Goal: Find specific page/section: Find specific page/section

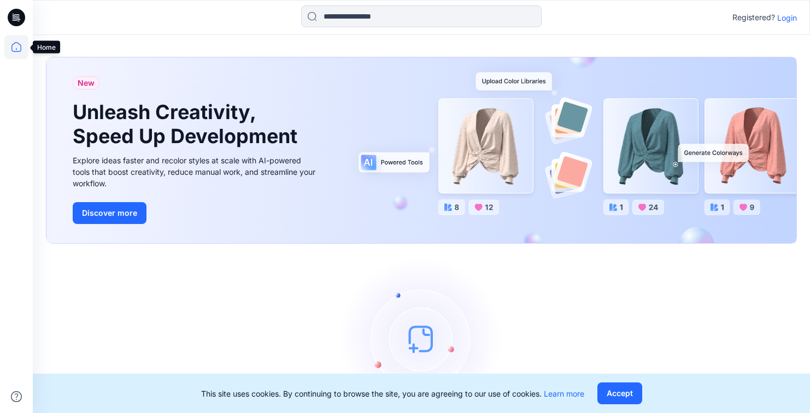
click at [21, 45] on icon at bounding box center [16, 47] width 10 height 10
click at [17, 17] on icon at bounding box center [16, 17] width 17 height 17
click at [784, 18] on p "Login" at bounding box center [787, 17] width 20 height 11
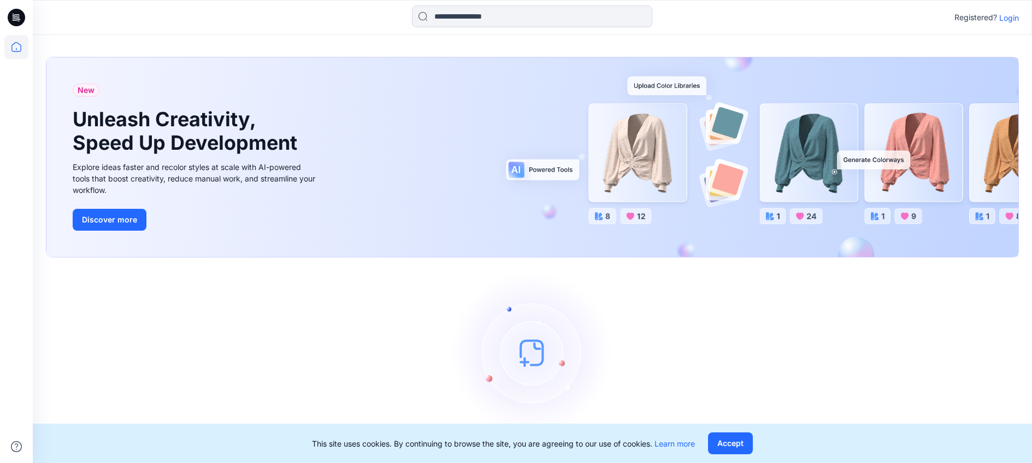
click at [1007, 17] on p "Login" at bounding box center [1009, 17] width 20 height 11
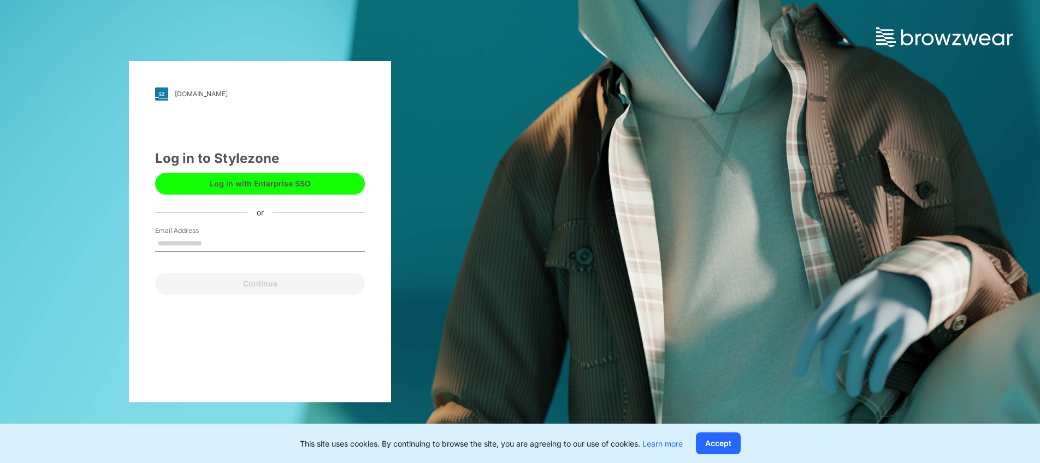
type input "*"
click at [240, 184] on button "Log in with Enterprise SSO" at bounding box center [260, 184] width 210 height 22
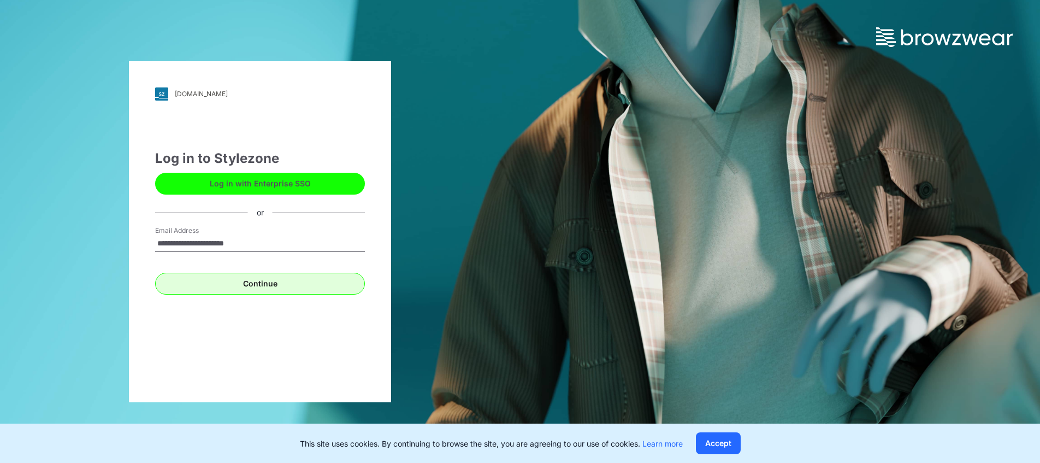
type input "**********"
click at [251, 287] on button "Continue" at bounding box center [260, 284] width 210 height 22
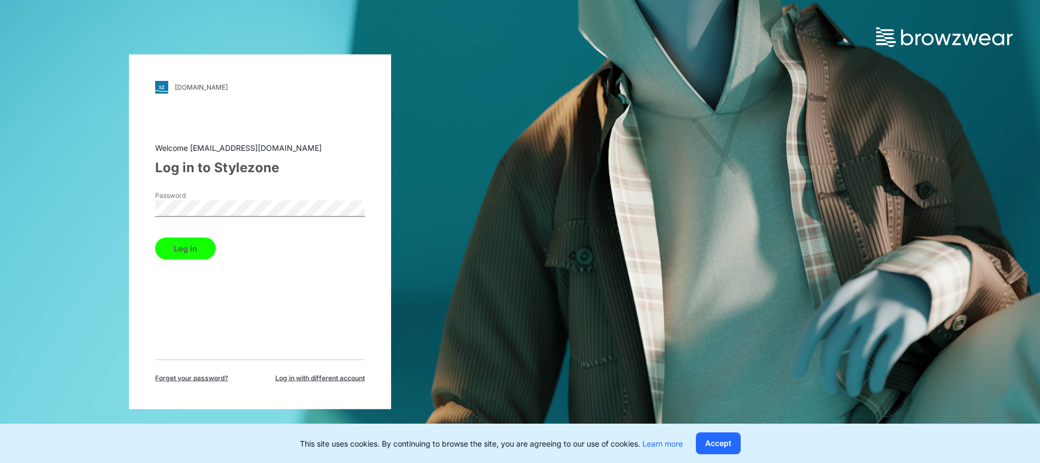
click at [183, 248] on button "Log in" at bounding box center [185, 248] width 61 height 22
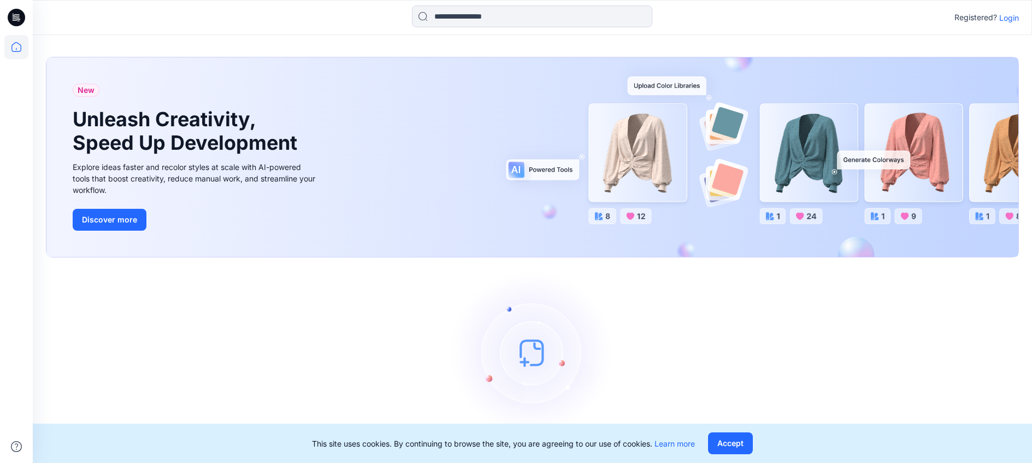
click at [1007, 16] on p "Login" at bounding box center [1009, 17] width 20 height 11
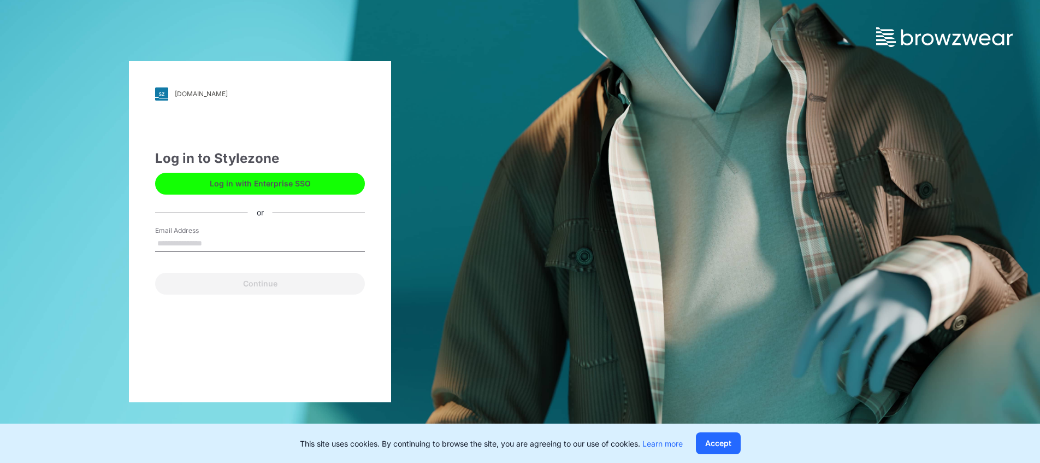
click at [184, 238] on input "Email Address" at bounding box center [260, 243] width 210 height 16
click at [167, 241] on input "Email Address" at bounding box center [260, 243] width 210 height 16
type input "**********"
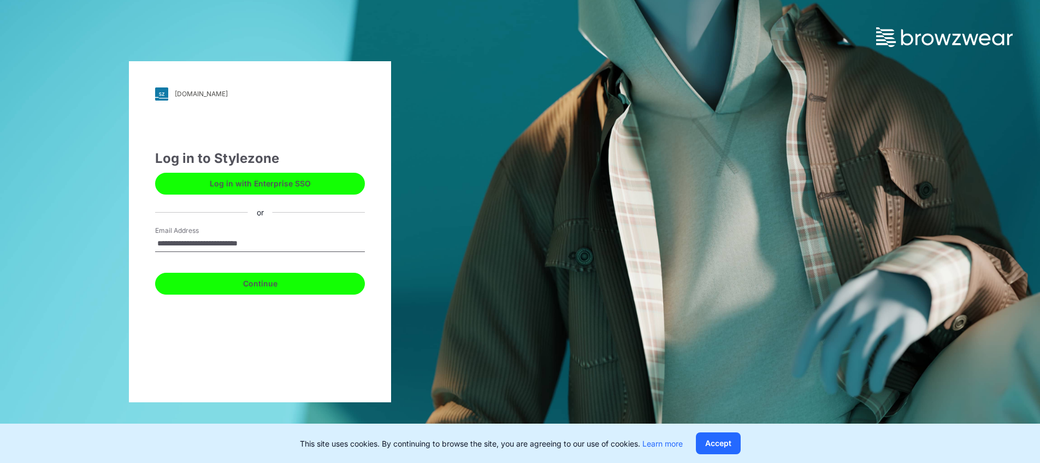
click at [259, 284] on button "Continue" at bounding box center [260, 284] width 210 height 22
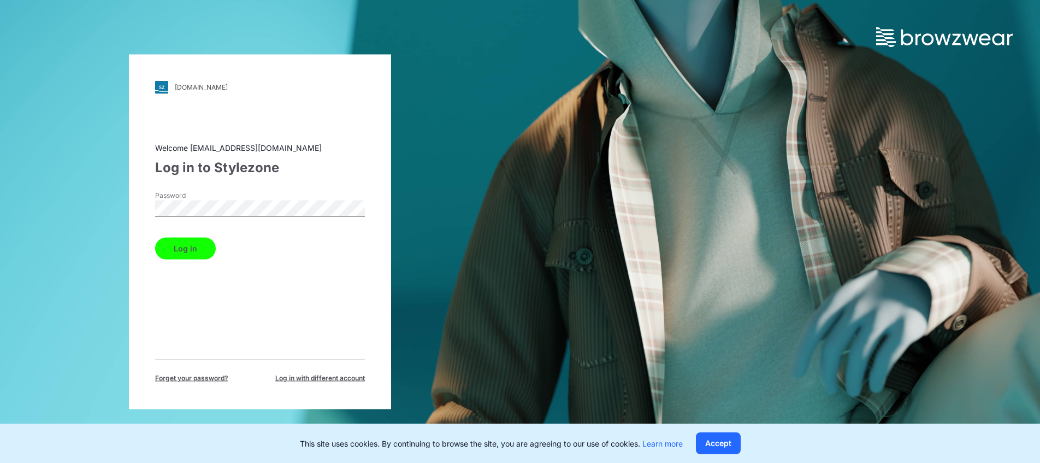
click at [183, 249] on button "Log in" at bounding box center [185, 248] width 61 height 22
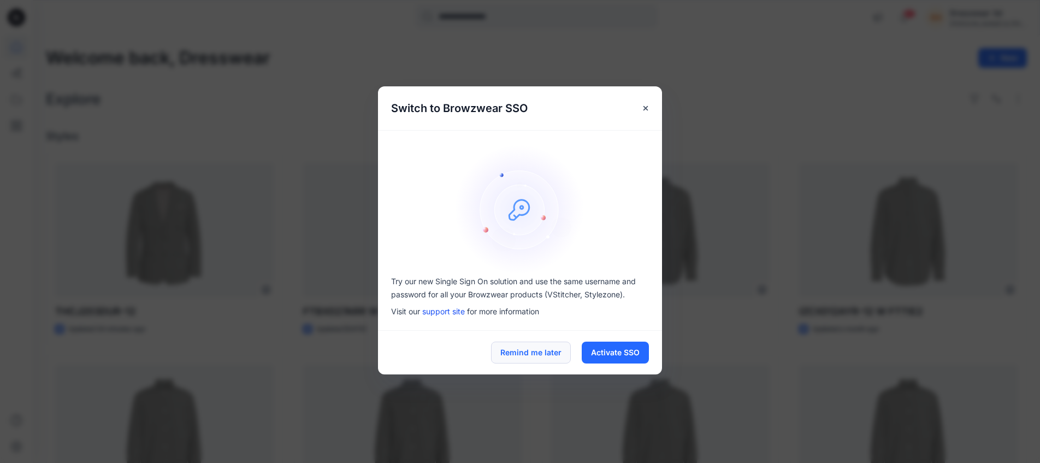
click at [539, 353] on button "Remind me later" at bounding box center [531, 352] width 80 height 22
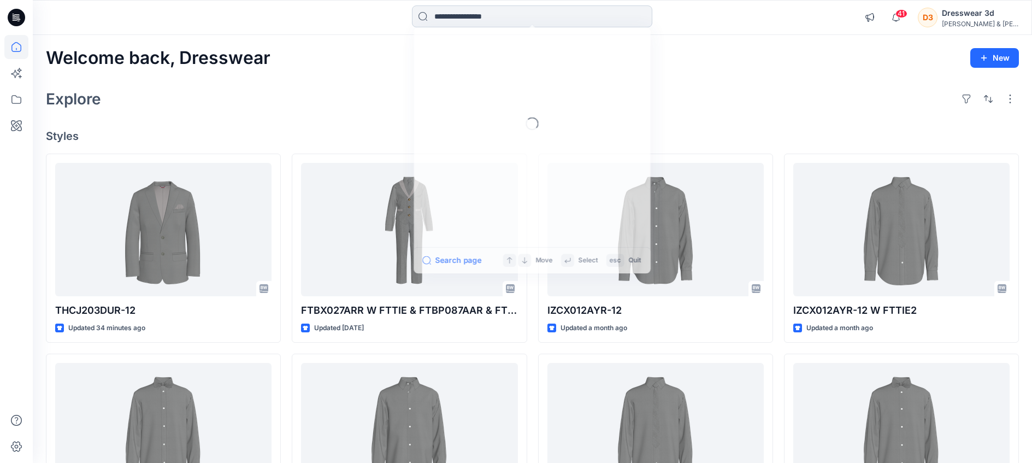
click at [446, 20] on input at bounding box center [532, 16] width 240 height 22
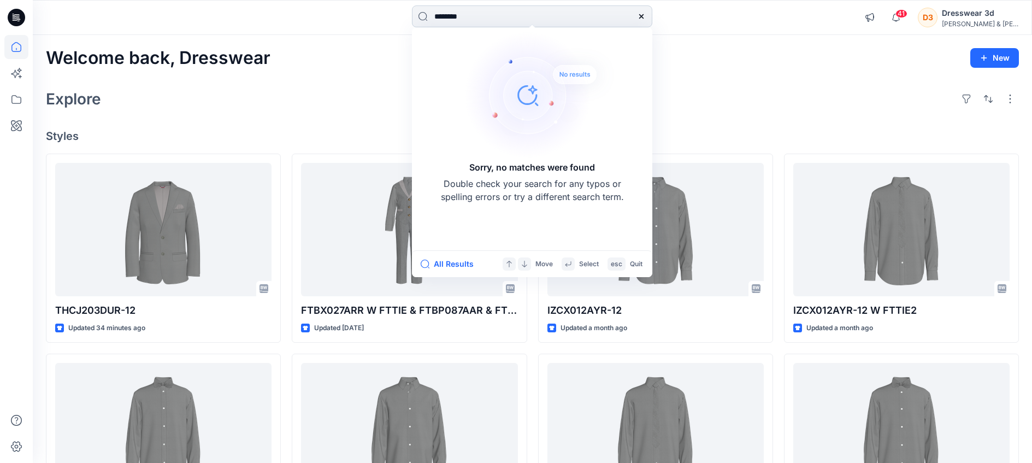
type input "*******"
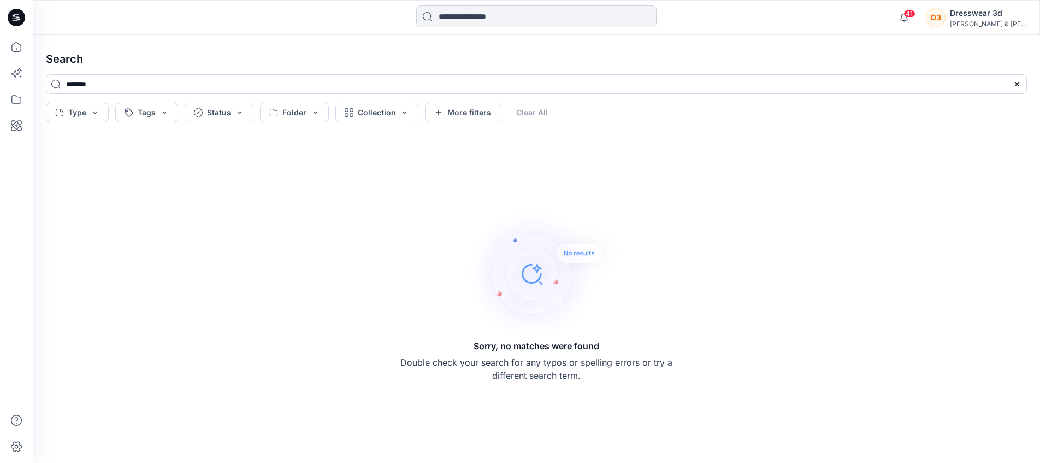
click at [451, 17] on input at bounding box center [536, 16] width 240 height 22
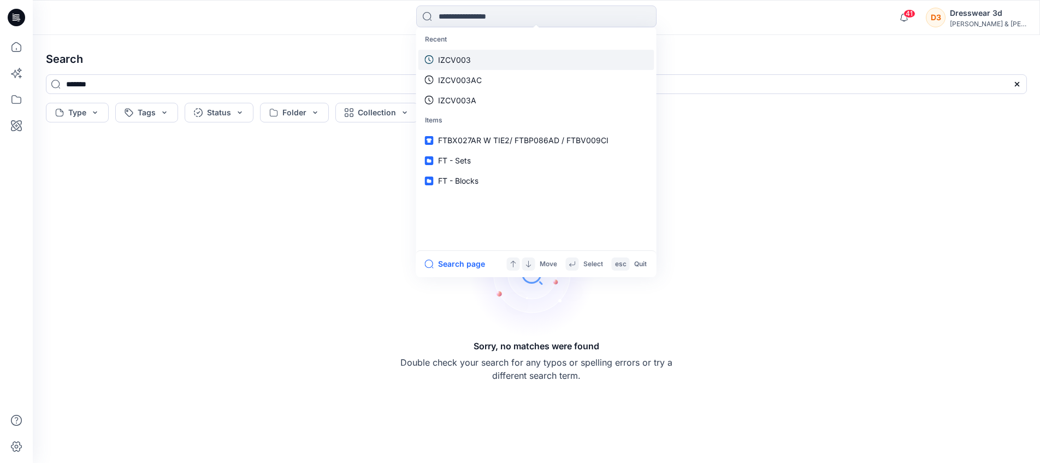
click at [453, 56] on p "IZCV003" at bounding box center [454, 59] width 33 height 11
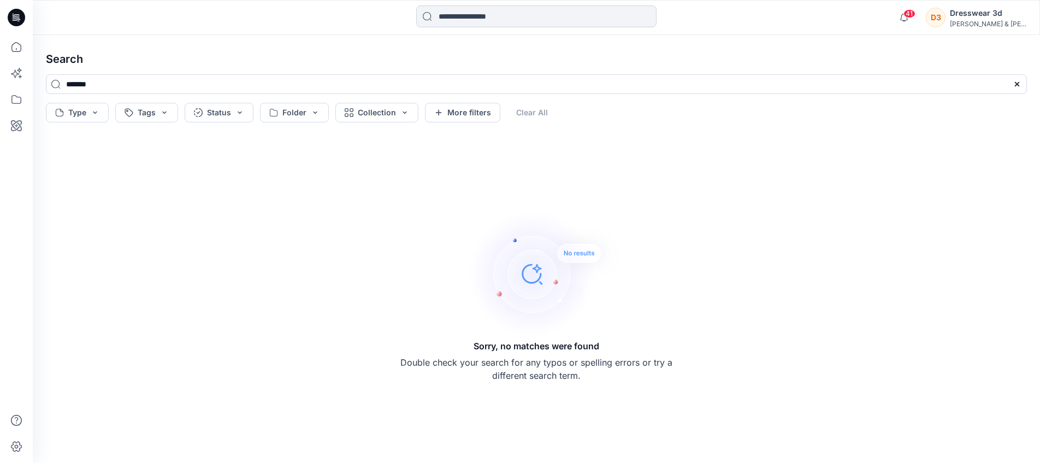
click at [454, 15] on input at bounding box center [536, 16] width 240 height 22
type input "******"
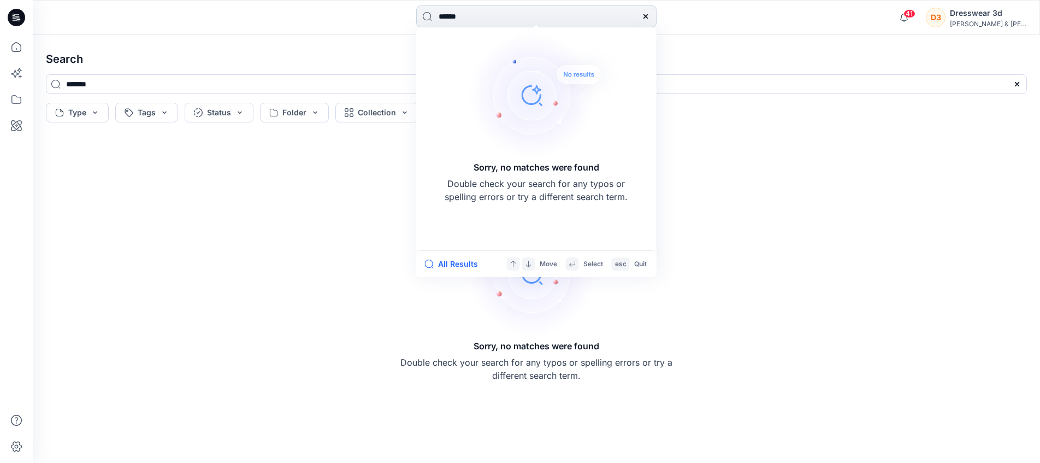
type input "******"
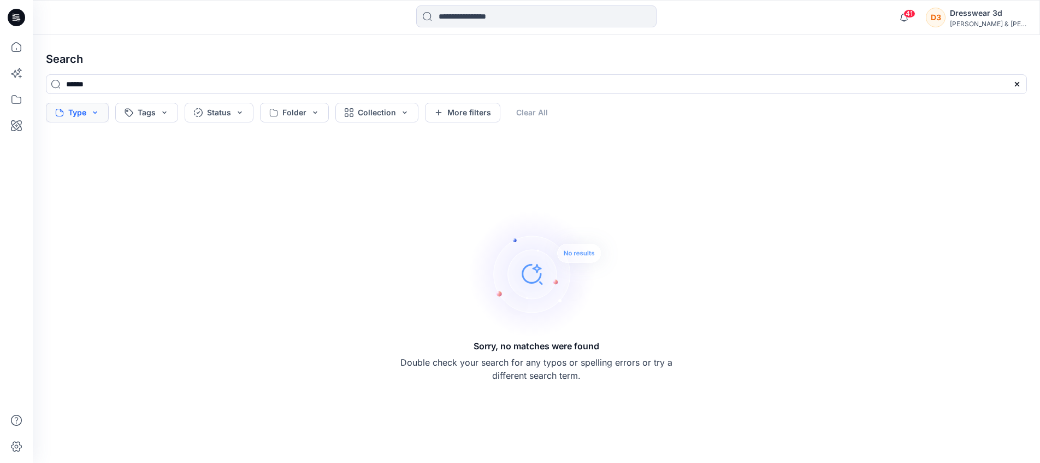
click at [93, 109] on button "Type" at bounding box center [77, 113] width 63 height 20
click at [349, 113] on button "Collection" at bounding box center [376, 113] width 83 height 20
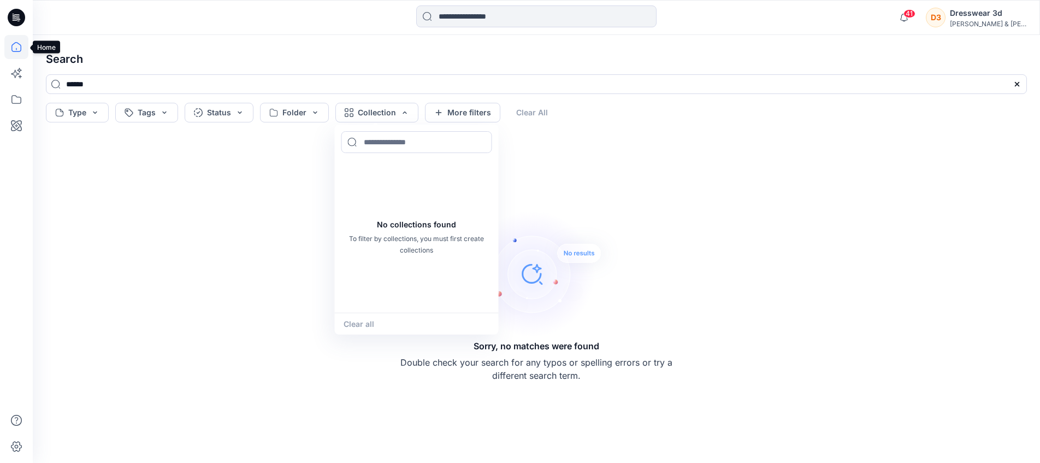
click at [14, 47] on icon at bounding box center [16, 47] width 24 height 24
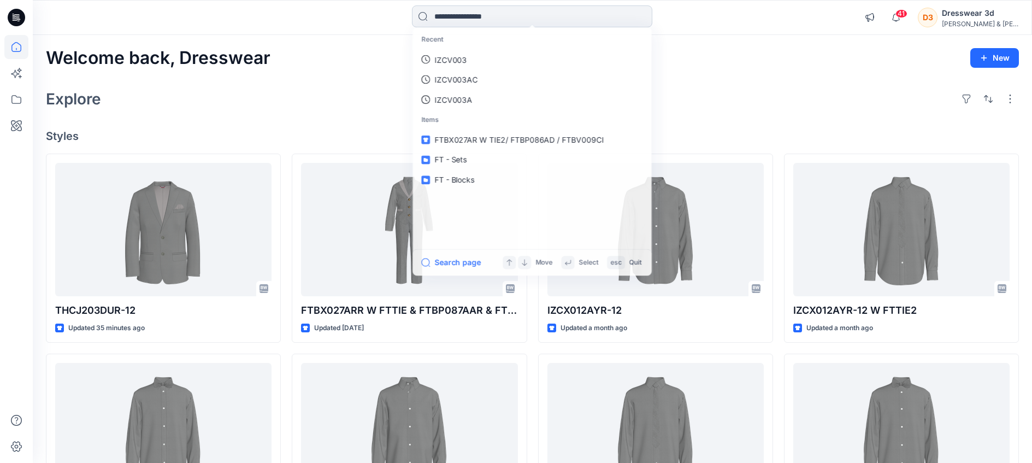
click at [439, 13] on input at bounding box center [532, 16] width 240 height 22
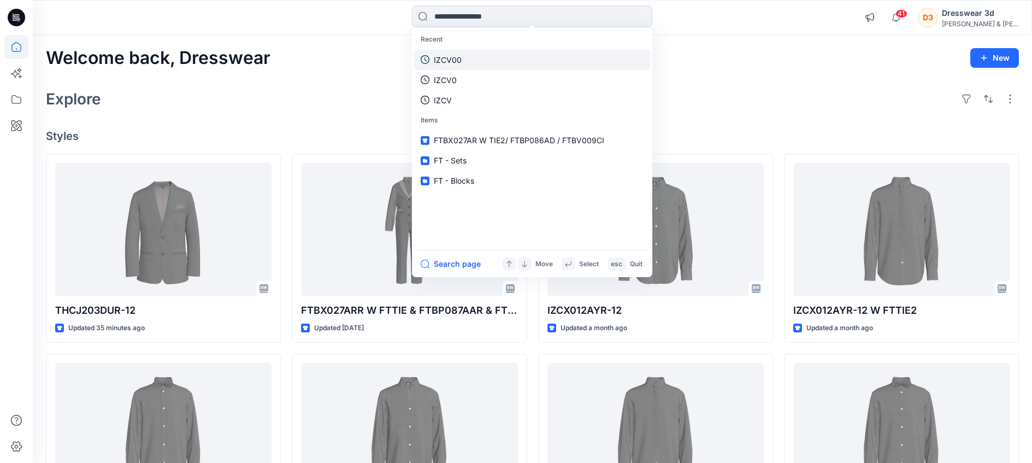
click at [443, 60] on p "IZCV00" at bounding box center [448, 59] width 28 height 11
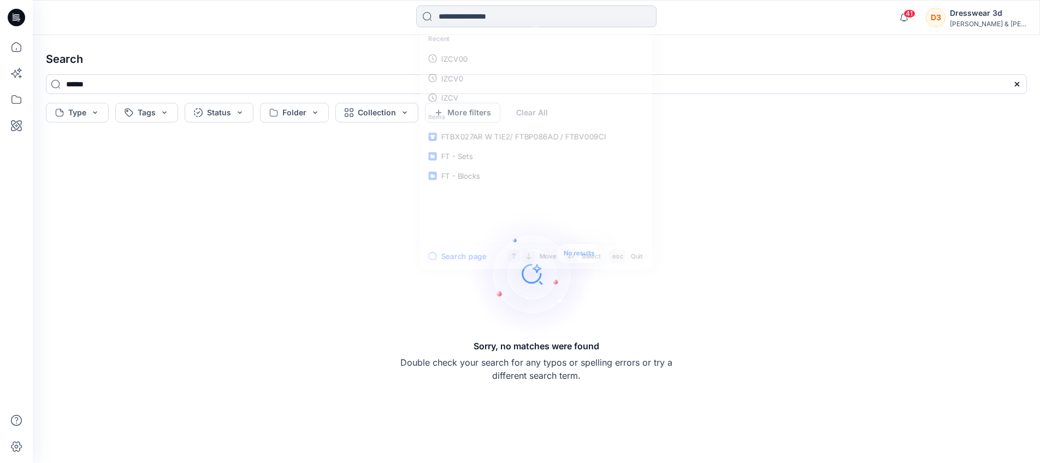
click at [446, 17] on input at bounding box center [536, 16] width 240 height 22
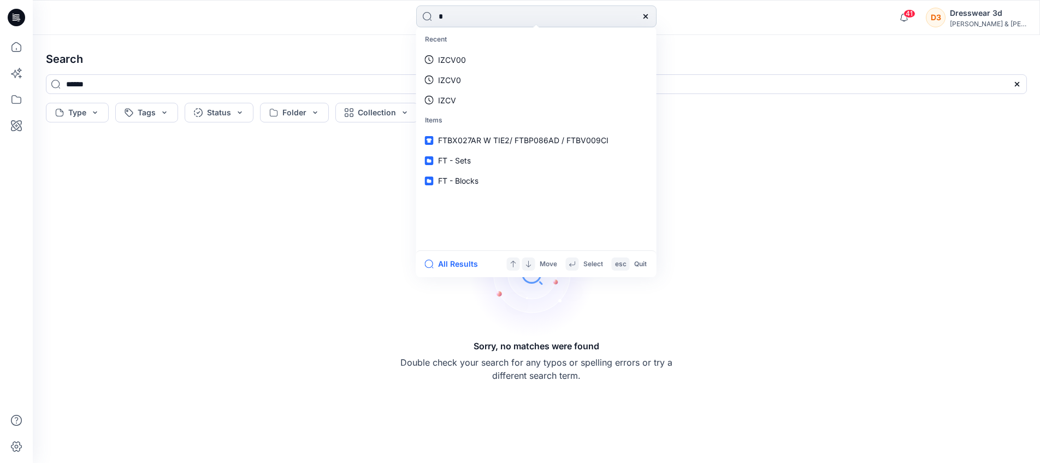
type input "**"
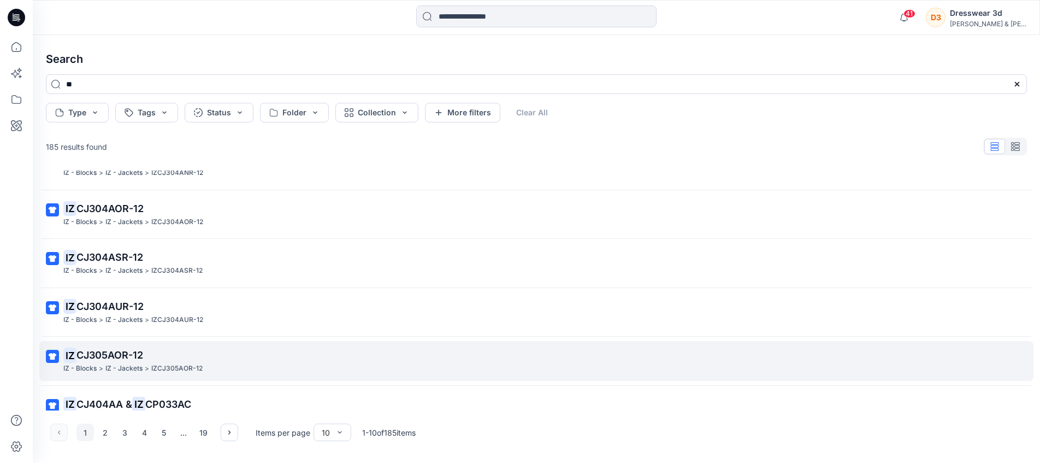
scroll to position [249, 0]
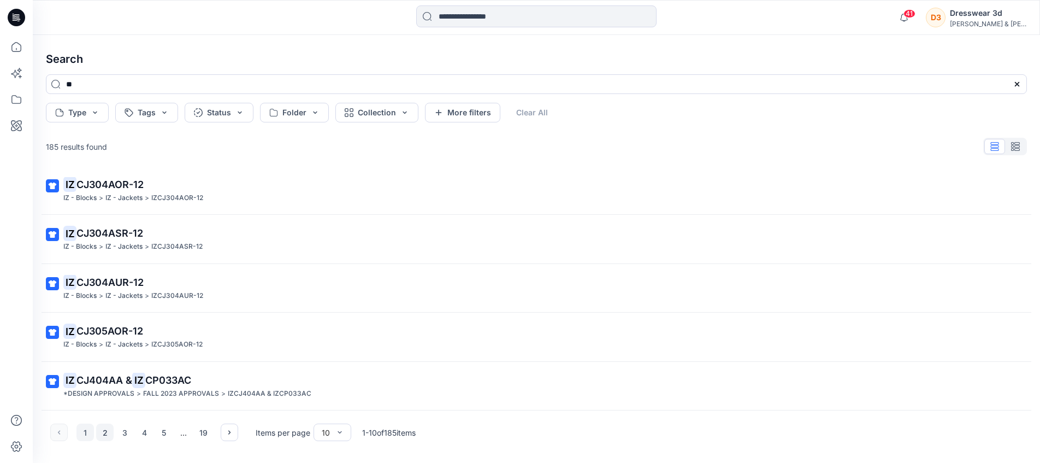
click at [102, 431] on button "2" at bounding box center [104, 431] width 17 height 17
click at [122, 432] on button "3" at bounding box center [124, 431] width 17 height 17
click at [145, 433] on button "4" at bounding box center [143, 431] width 17 height 17
click at [163, 432] on button "5" at bounding box center [163, 431] width 17 height 17
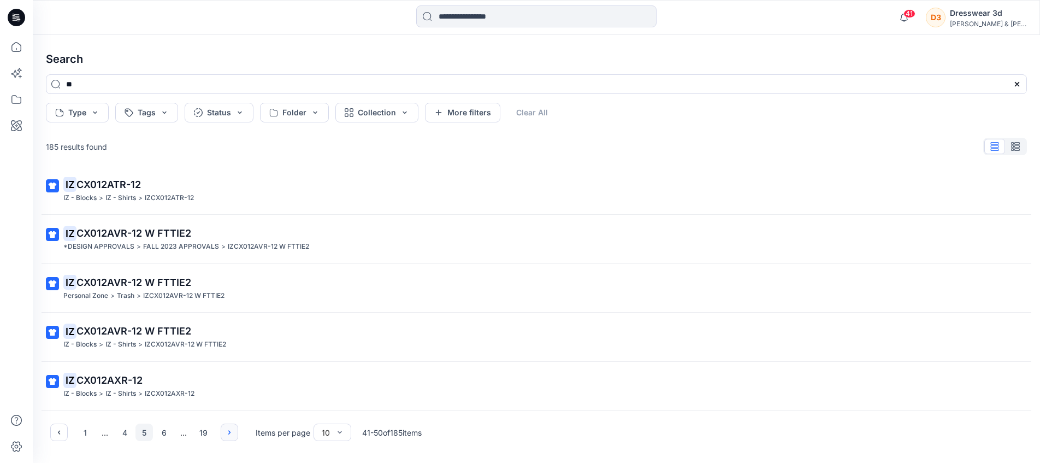
click at [231, 432] on icon "button" at bounding box center [229, 432] width 9 height 9
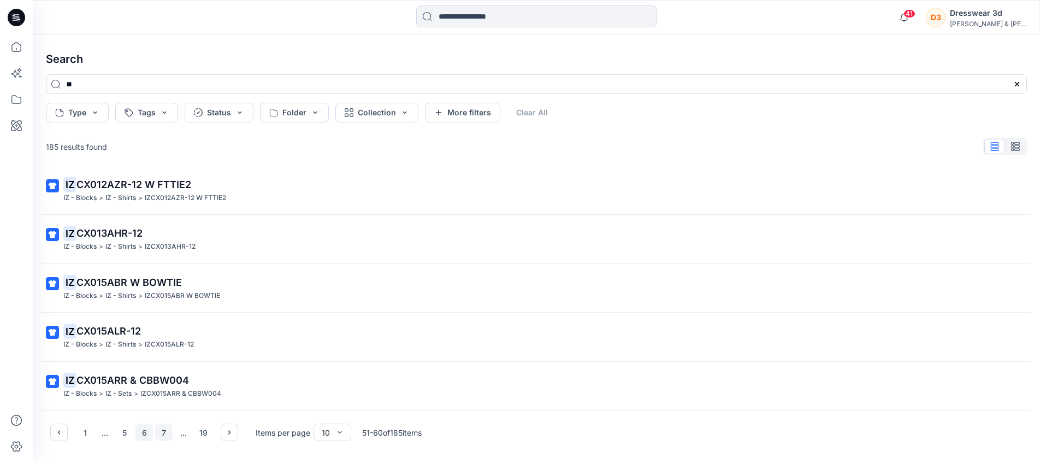
click at [166, 431] on button "7" at bounding box center [163, 431] width 17 height 17
click at [227, 430] on icon "button" at bounding box center [229, 432] width 9 height 9
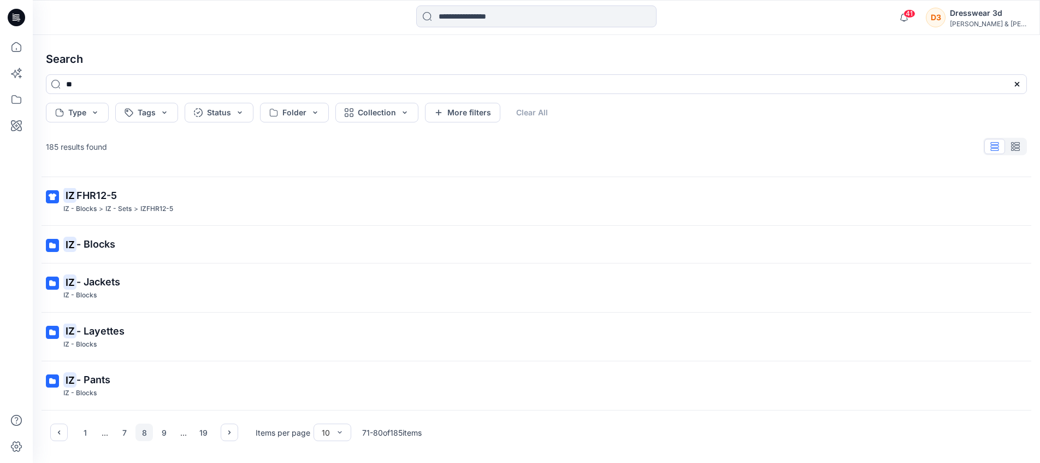
scroll to position [238, 0]
click at [166, 433] on button "9" at bounding box center [163, 431] width 17 height 17
click at [229, 432] on icon "button" at bounding box center [229, 432] width 9 height 9
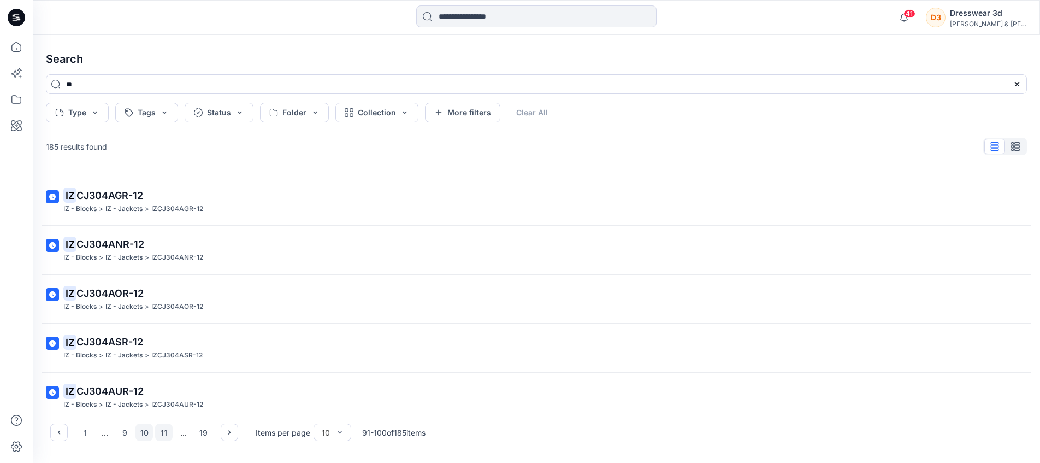
click at [162, 434] on button "11" at bounding box center [163, 431] width 17 height 17
click at [228, 435] on icon "button" at bounding box center [229, 432] width 9 height 9
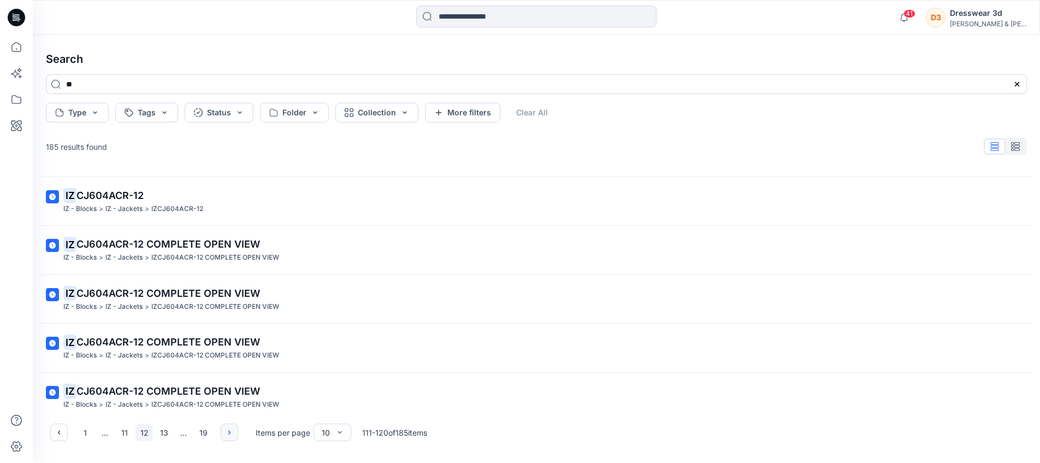
click at [230, 433] on icon "button" at bounding box center [229, 432] width 9 height 9
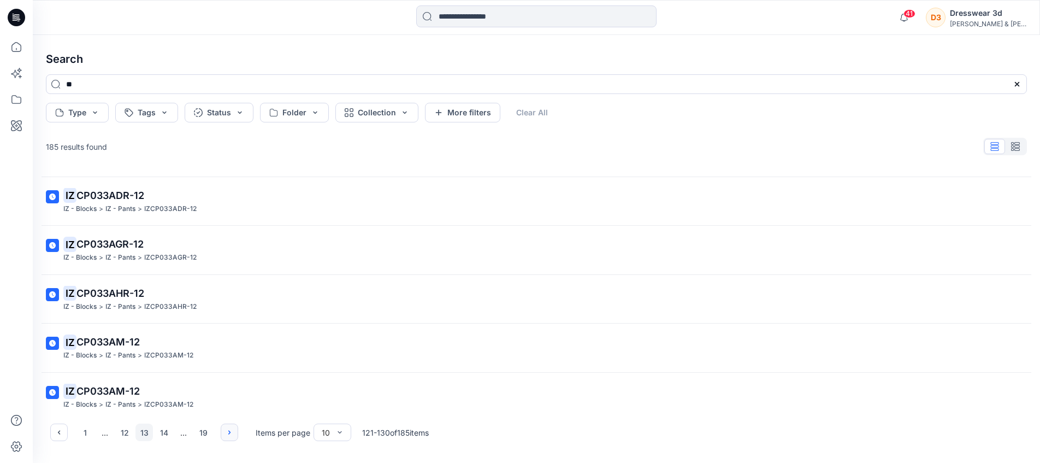
click at [232, 432] on icon "button" at bounding box center [229, 432] width 9 height 9
click at [234, 431] on button "button" at bounding box center [229, 431] width 17 height 17
click at [240, 431] on div "1 ... 15 16 17 18 19 Items per page 10 151 - 160 of 185 items" at bounding box center [536, 432] width 999 height 44
click at [233, 431] on icon "button" at bounding box center [229, 432] width 9 height 9
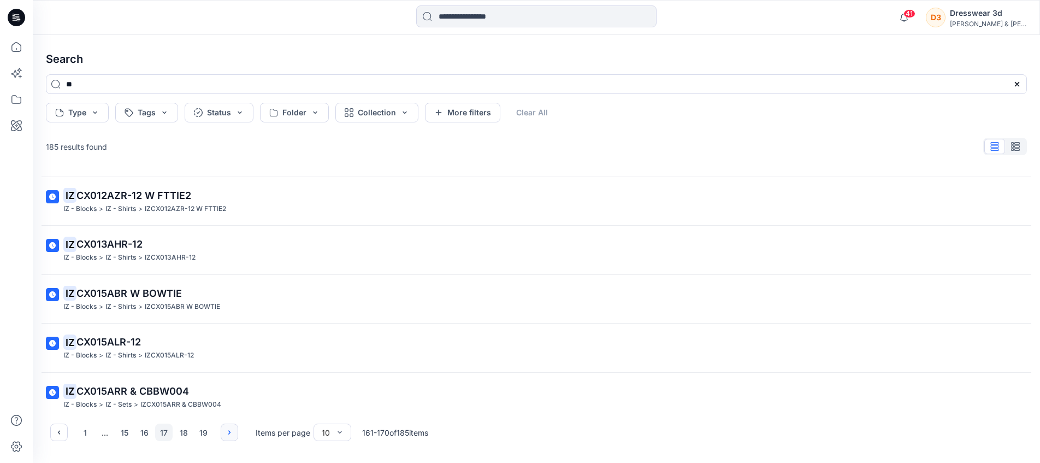
click at [229, 434] on icon "button" at bounding box center [229, 432] width 9 height 9
click at [229, 433] on icon "button" at bounding box center [229, 432] width 9 height 9
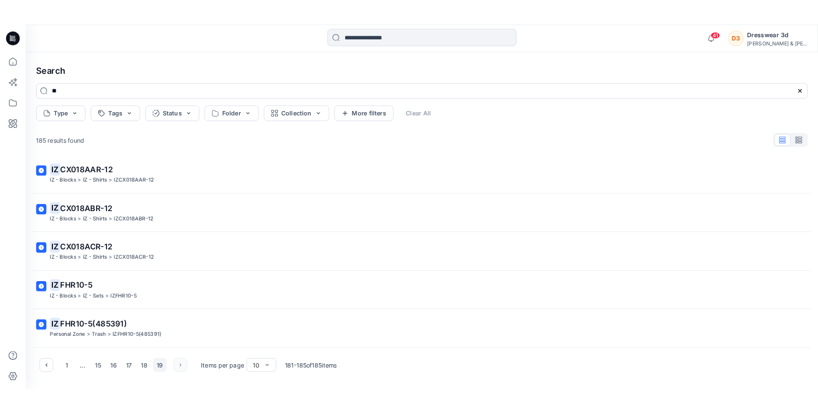
scroll to position [5, 0]
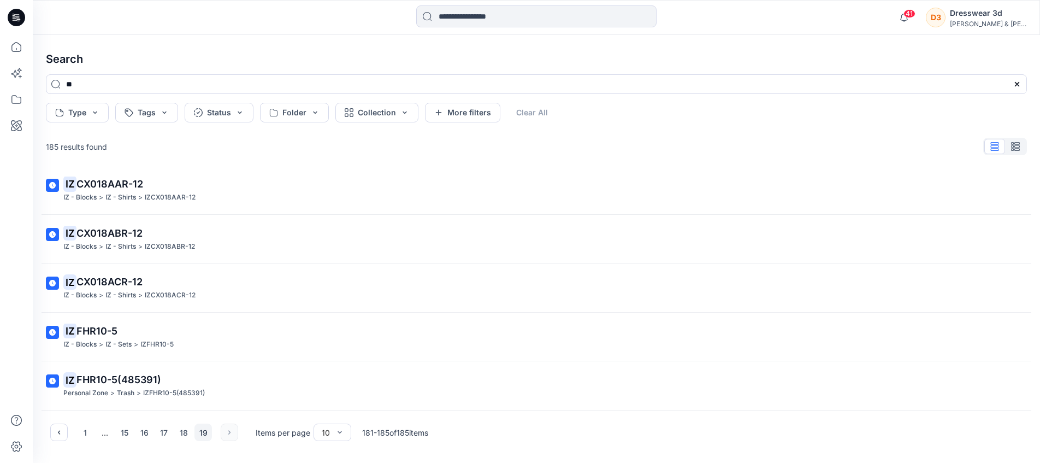
click at [204, 435] on button "19" at bounding box center [202, 431] width 17 height 17
click at [226, 433] on div "1 ... 15 16 17 18 19" at bounding box center [144, 431] width 188 height 17
click at [18, 104] on icon at bounding box center [16, 99] width 24 height 24
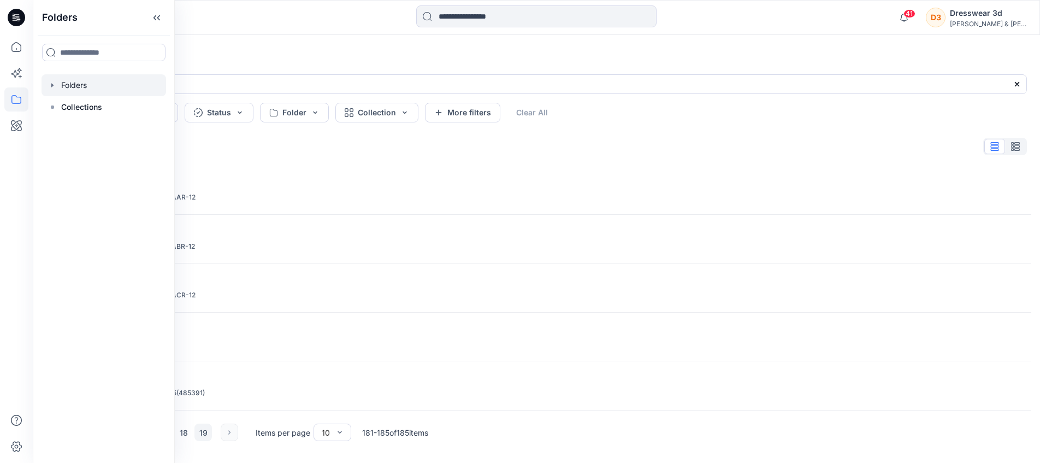
click at [67, 84] on div at bounding box center [104, 85] width 125 height 22
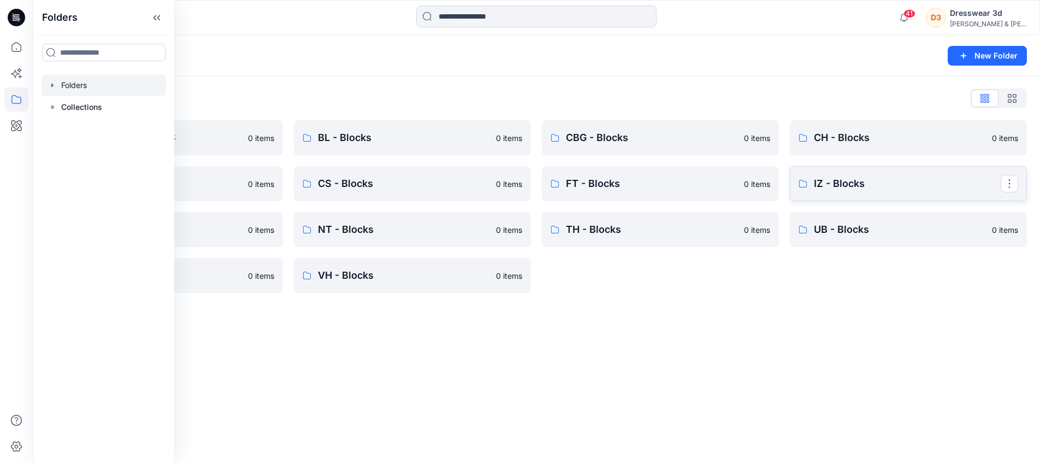
click at [840, 183] on p "IZ - Blocks" at bounding box center [907, 183] width 187 height 15
